Goal: Manage account settings

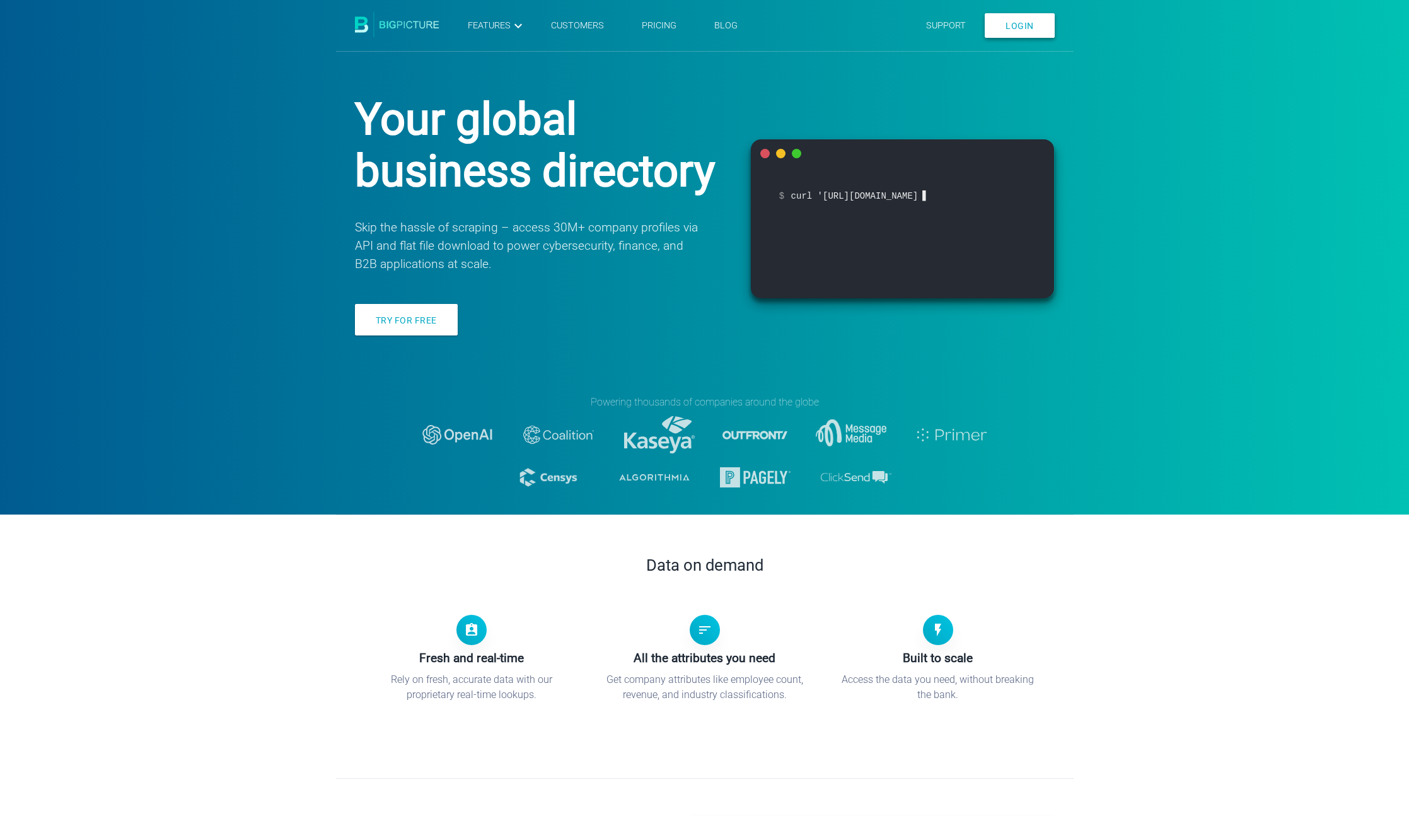
click at [1013, 15] on link "Login" at bounding box center [1020, 25] width 70 height 25
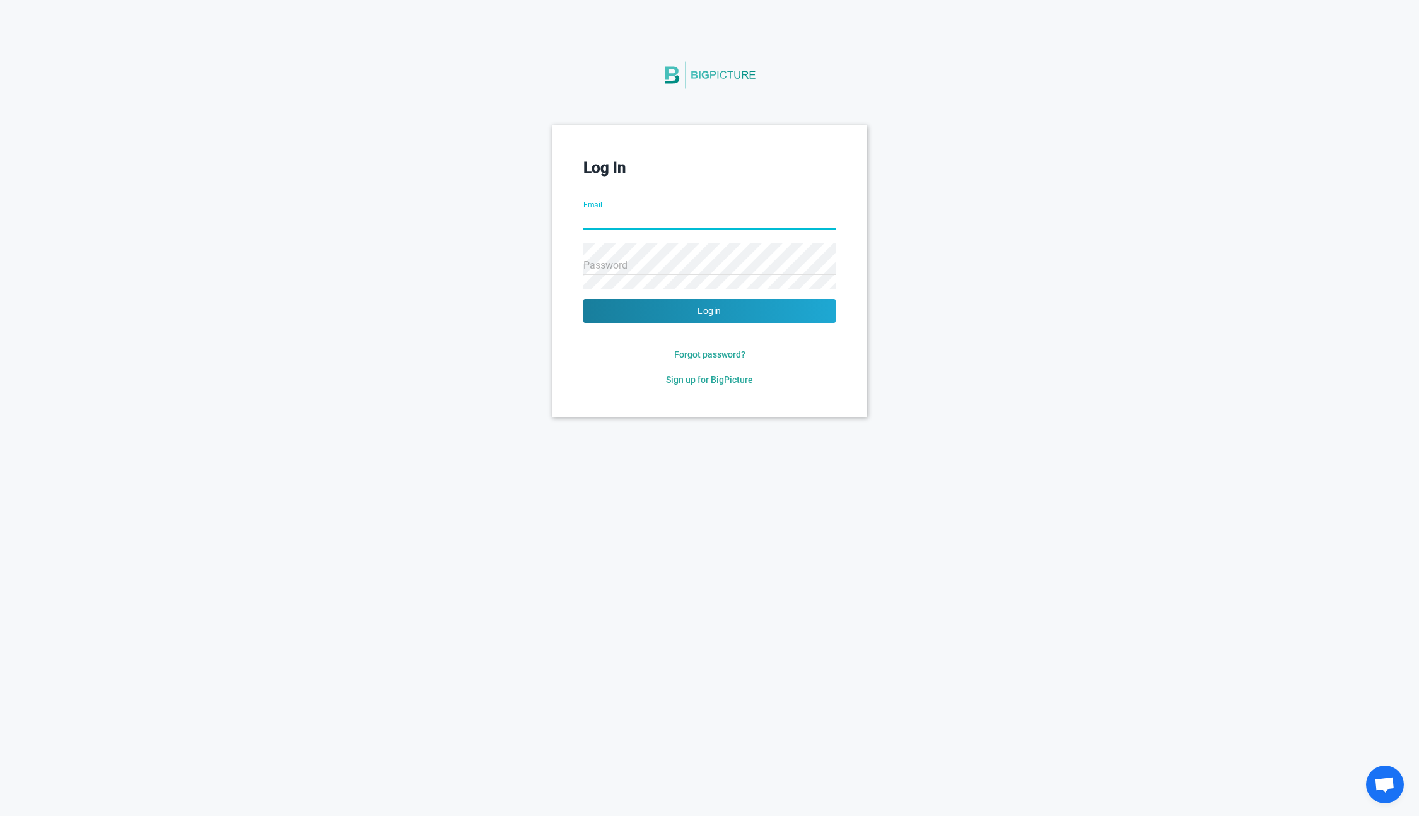
click at [624, 225] on input "Email" at bounding box center [709, 220] width 252 height 45
type input "[PERSON_NAME][EMAIL_ADDRESS][DOMAIN_NAME]"
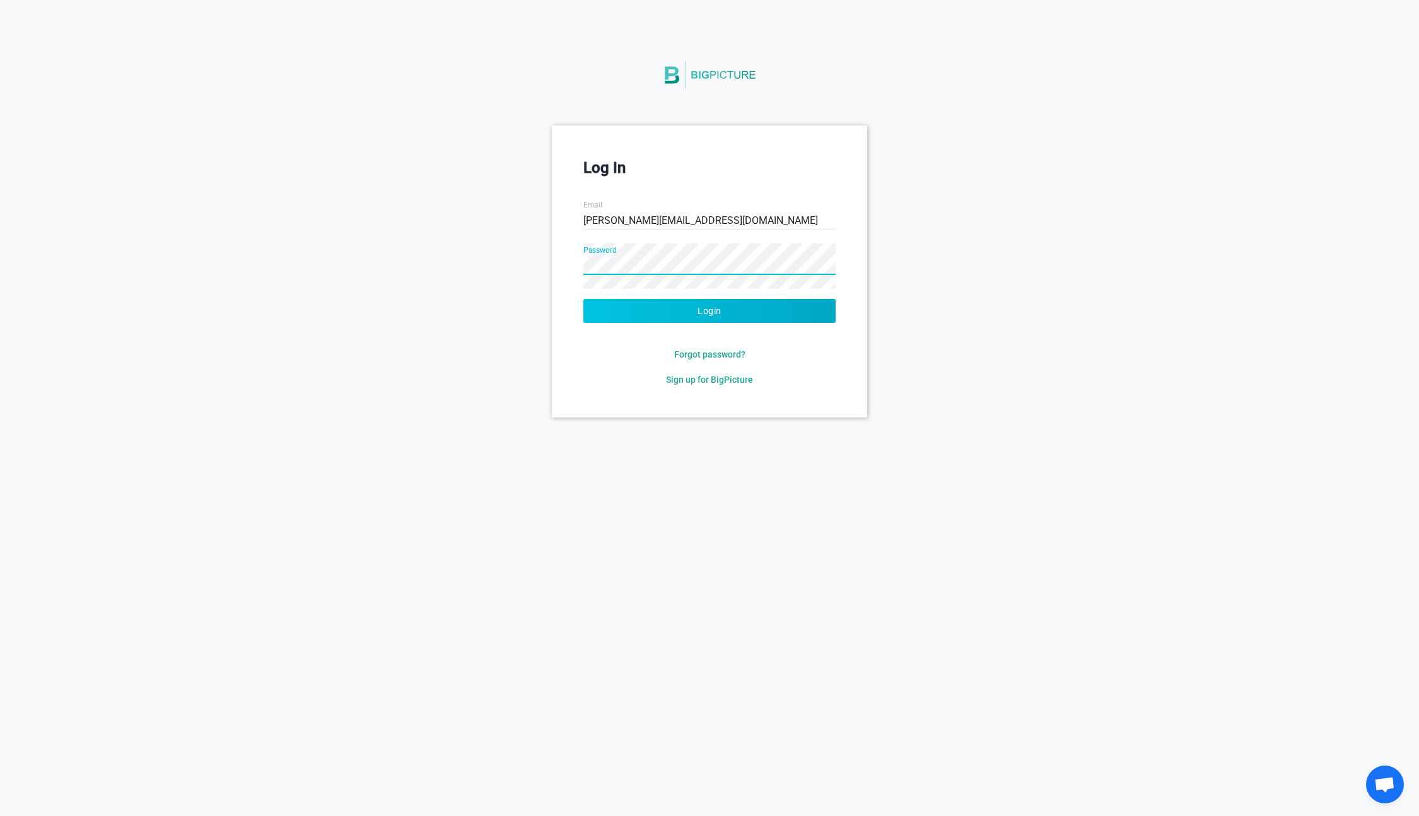
click at [663, 308] on button "Login" at bounding box center [709, 311] width 252 height 24
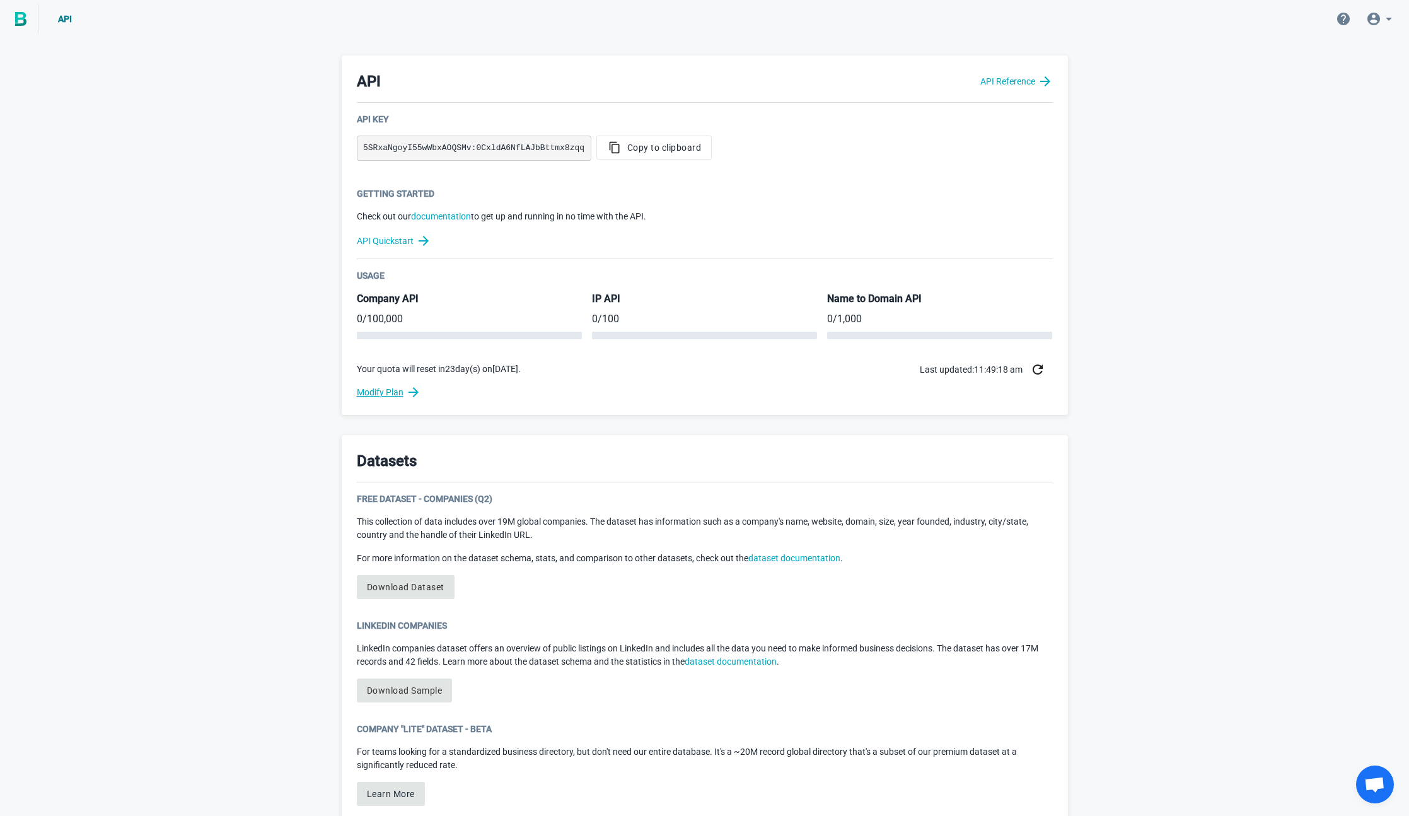
click at [385, 395] on link "Modify Plan" at bounding box center [705, 392] width 696 height 15
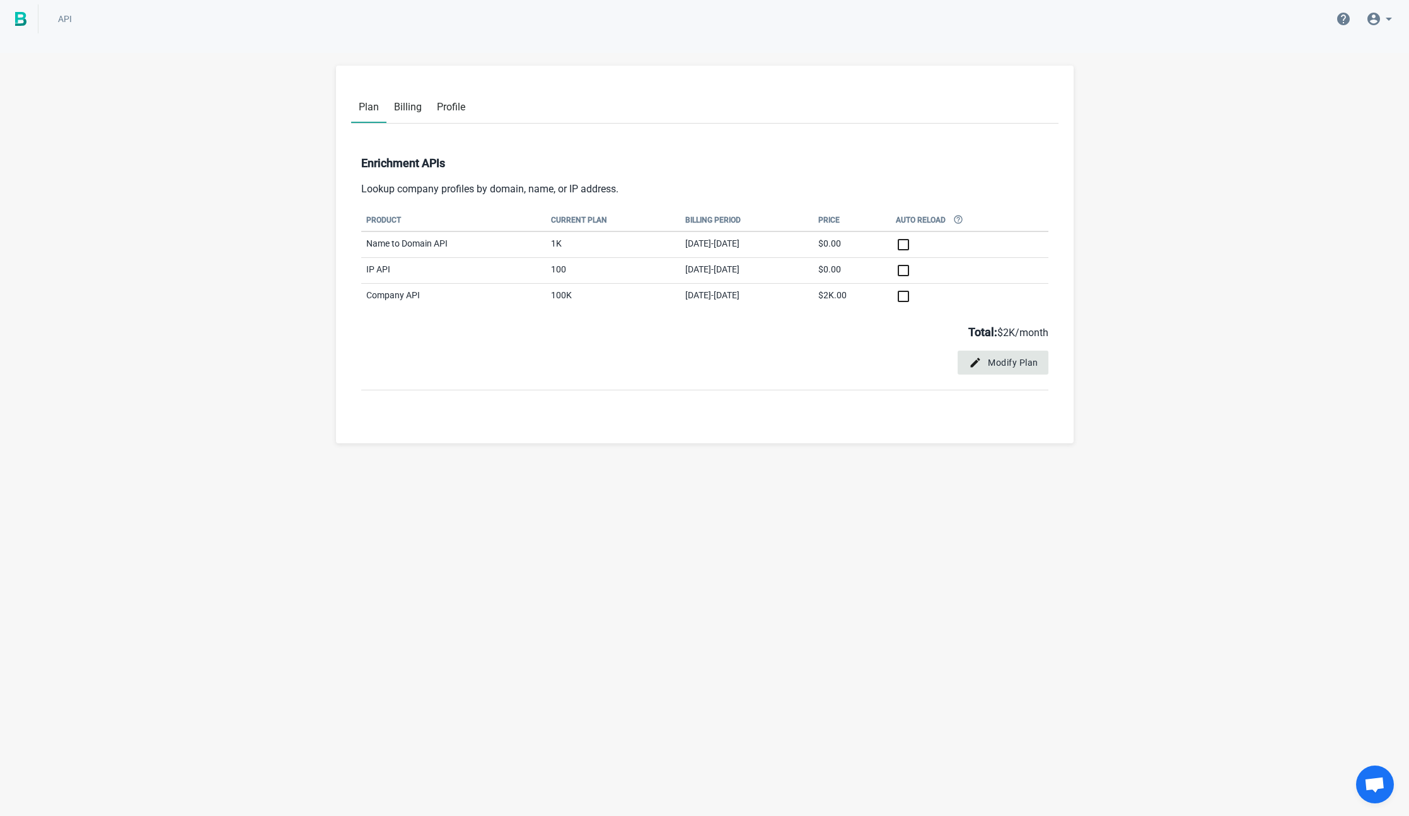
click at [1000, 361] on span "Modify Plan" at bounding box center [1003, 362] width 71 height 13
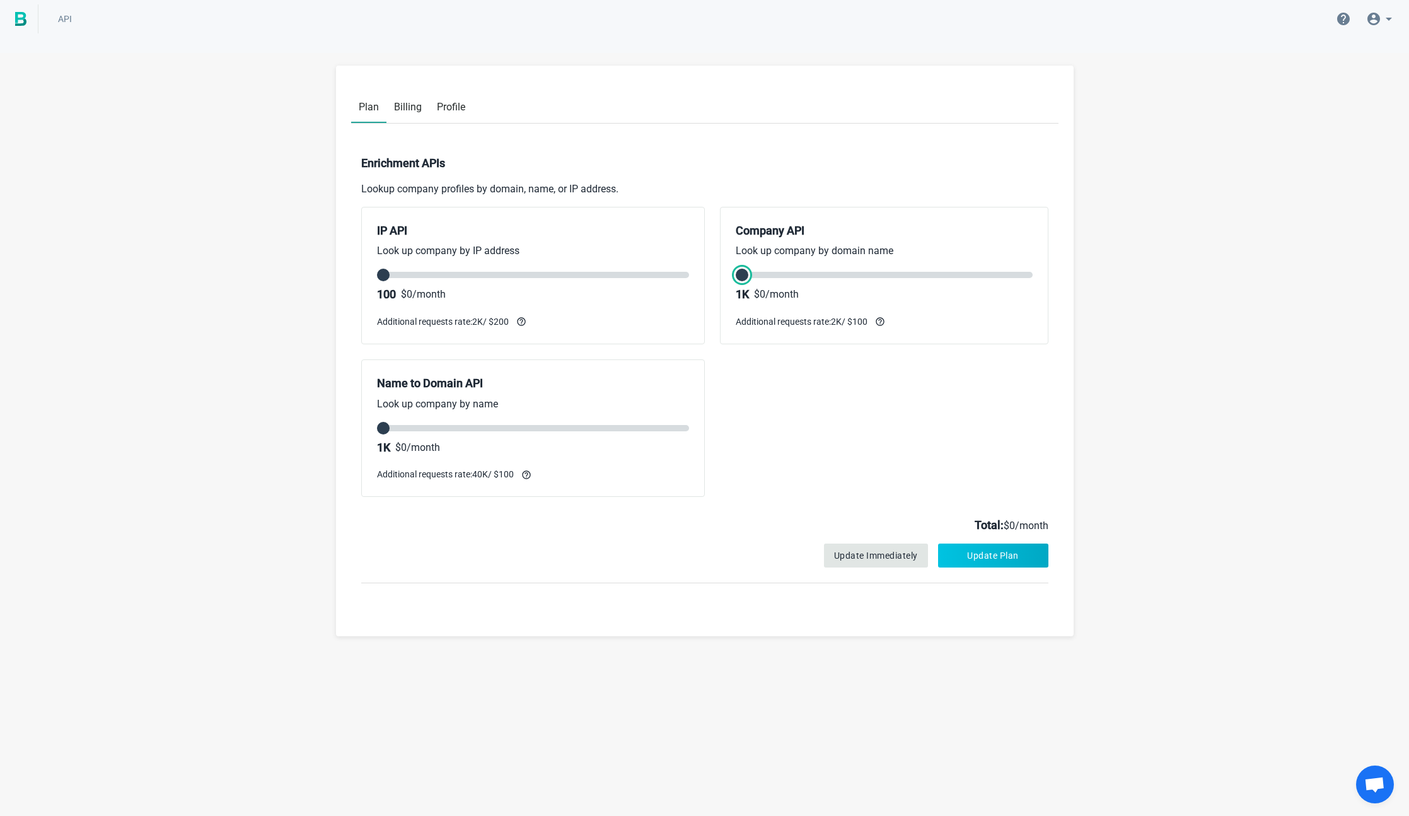
drag, startPoint x: 976, startPoint y: 270, endPoint x: 737, endPoint y: 269, distance: 239.6
type input "0"
click at [737, 272] on input "range" at bounding box center [884, 275] width 297 height 6
click at [1341, 21] on icon at bounding box center [1344, 19] width 13 height 13
click at [1271, 62] on span "Documentation" at bounding box center [1273, 54] width 61 height 30
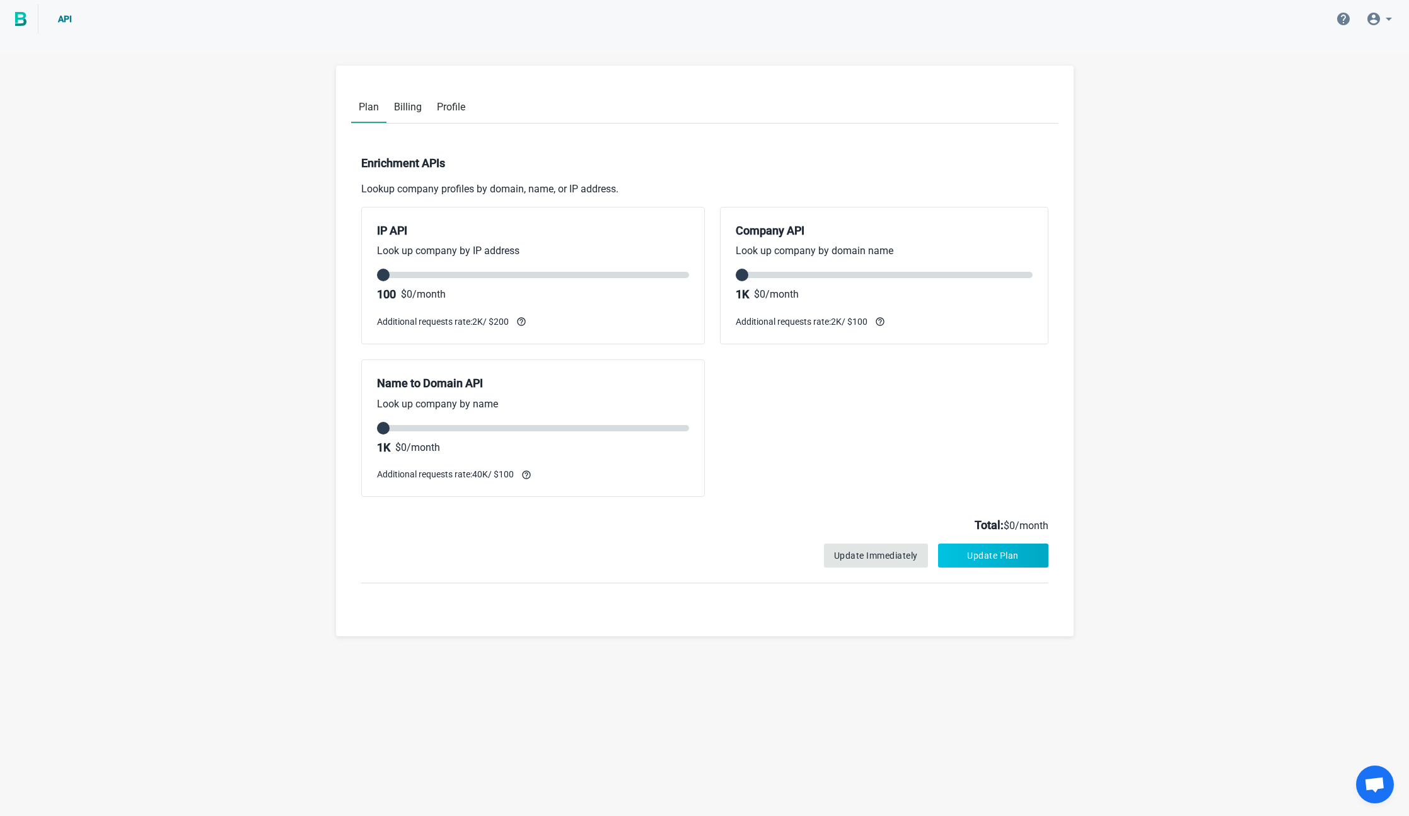
click at [62, 19] on span "API" at bounding box center [65, 19] width 14 height 10
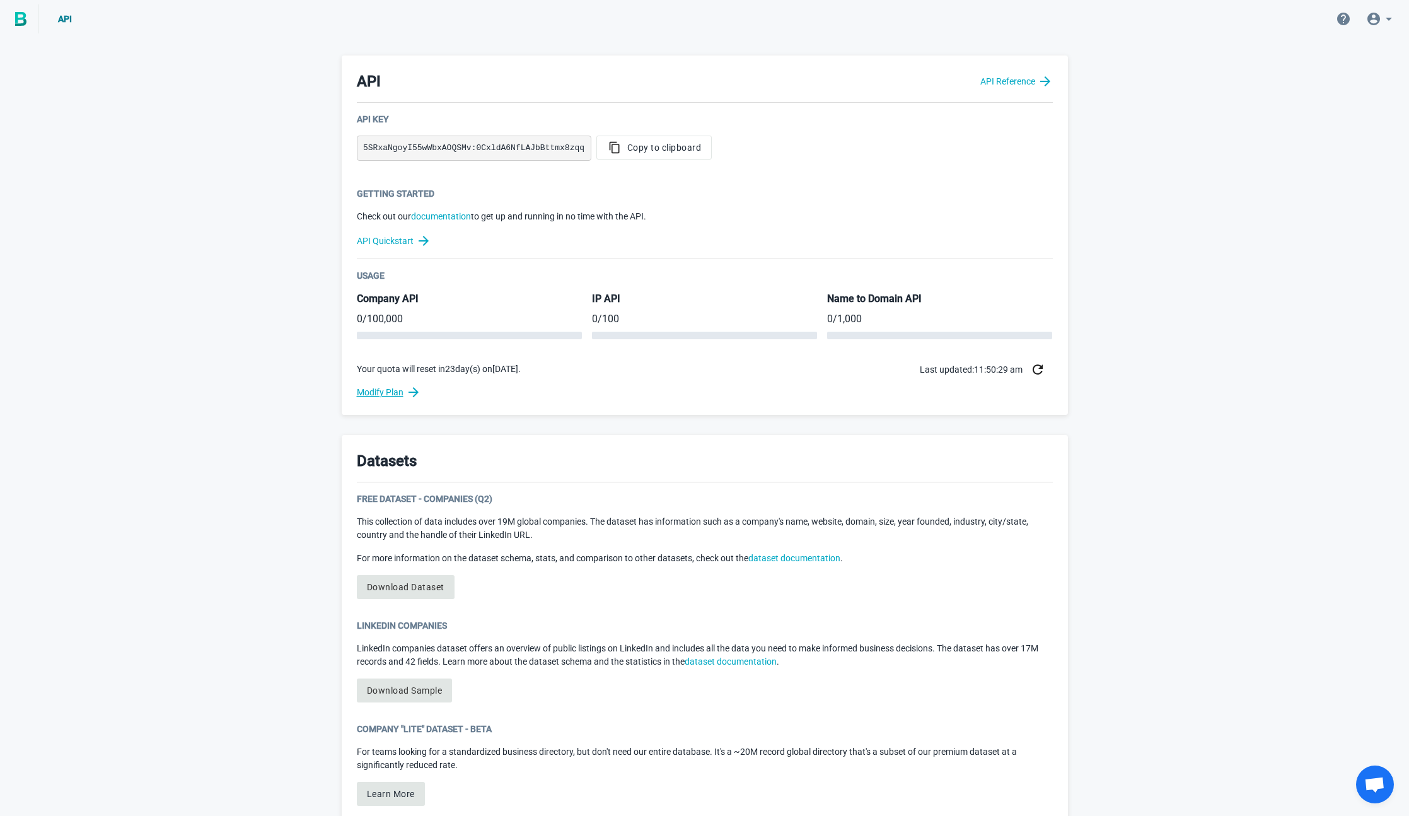
click at [385, 388] on link "Modify Plan" at bounding box center [705, 392] width 696 height 15
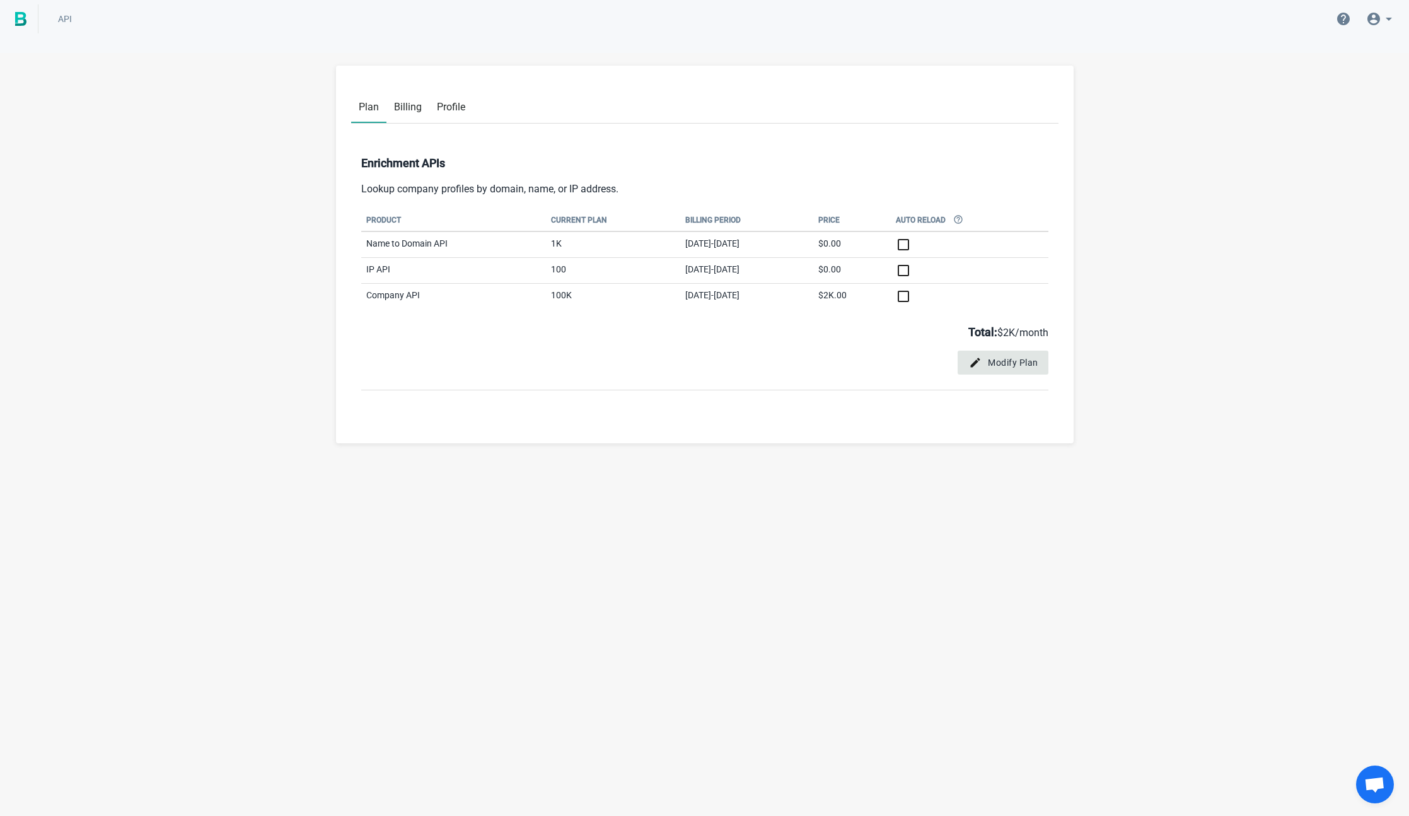
click at [1019, 364] on span "Modify Plan" at bounding box center [1003, 362] width 71 height 13
